Goal: Find specific page/section: Find specific page/section

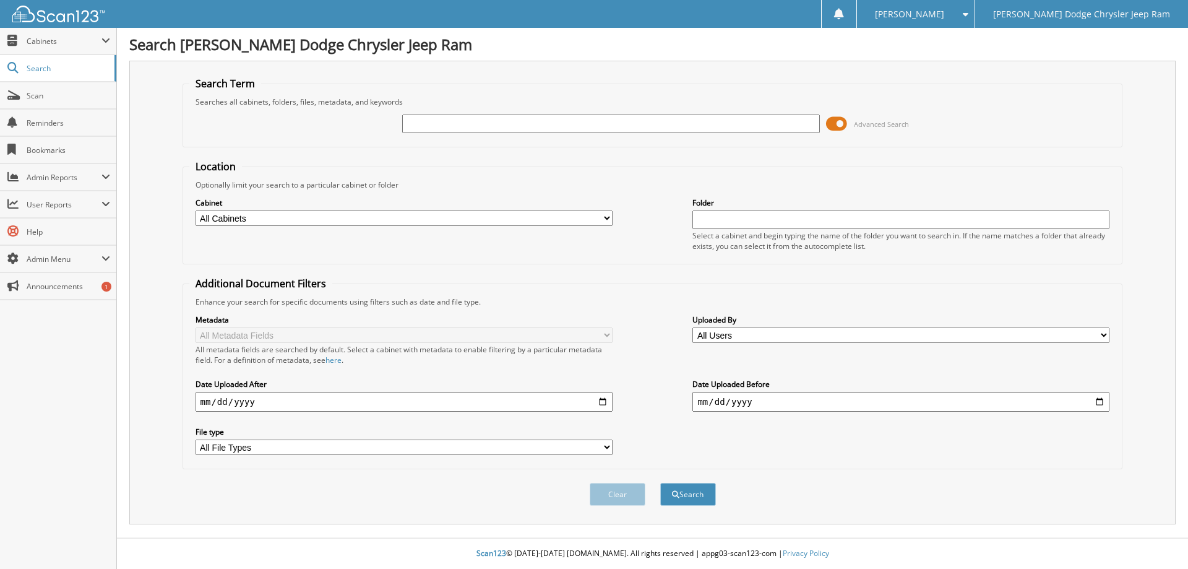
click at [456, 125] on input "text" at bounding box center [610, 123] width 417 height 19
click at [533, 124] on input "text" at bounding box center [610, 123] width 417 height 19
type input "31693"
click at [660, 483] on button "Search" at bounding box center [688, 494] width 56 height 23
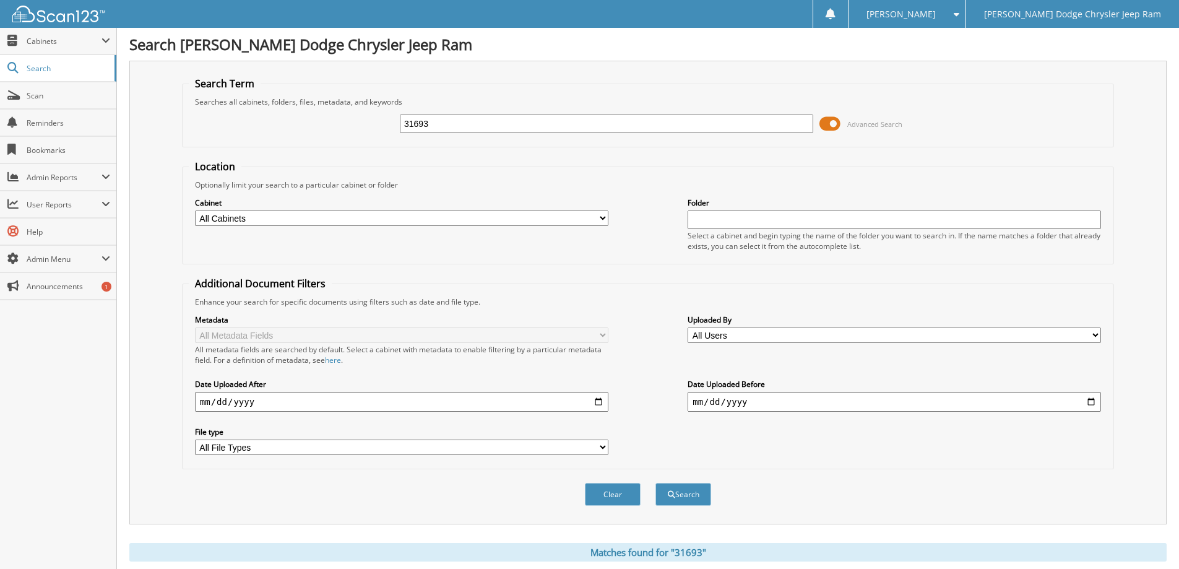
scroll to position [433, 0]
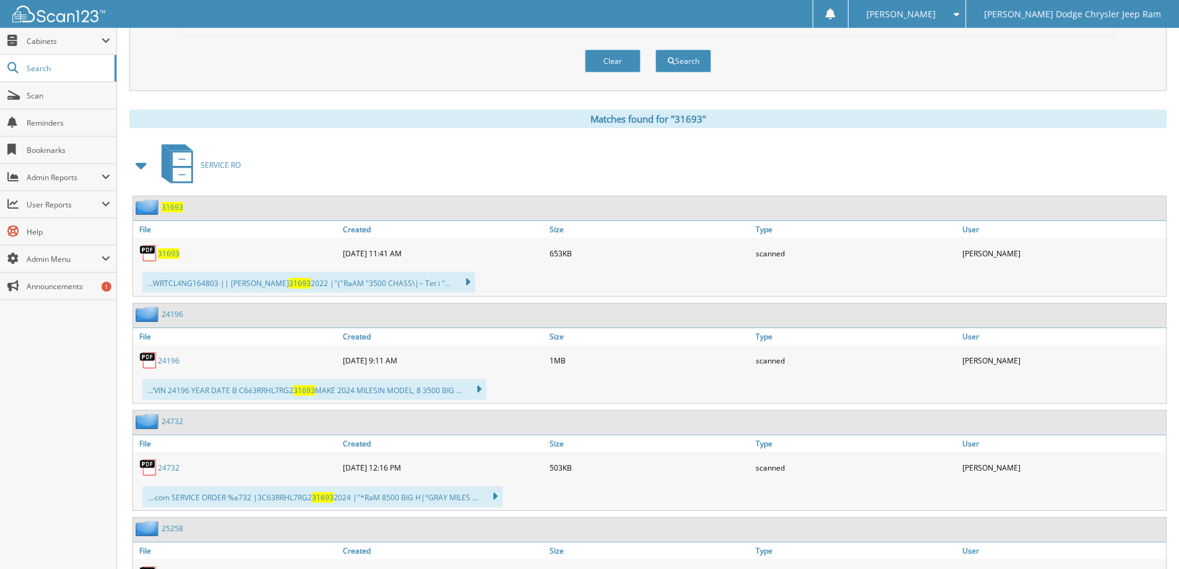
click at [172, 251] on span "31693" at bounding box center [169, 253] width 22 height 11
